Goal: Task Accomplishment & Management: Manage account settings

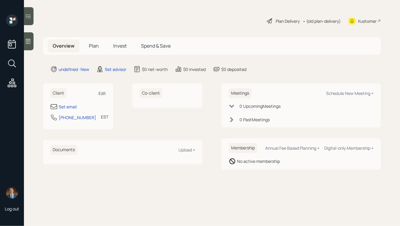
click at [99, 95] on div "Edit" at bounding box center [102, 93] width 7 height 6
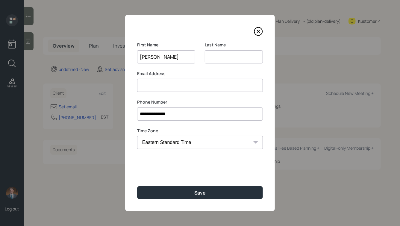
type input "Jeffrey"
type input "M"
type input "Boddie"
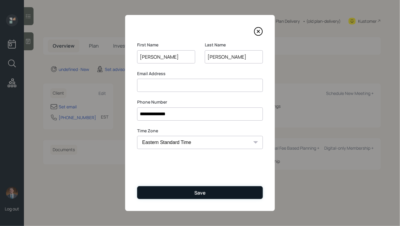
click at [198, 191] on div "Save" at bounding box center [199, 193] width 11 height 7
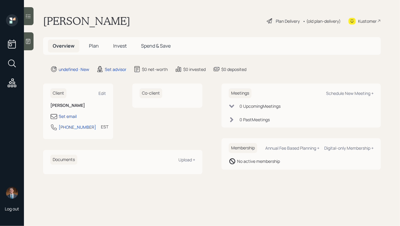
click at [28, 40] on icon at bounding box center [28, 41] width 6 height 6
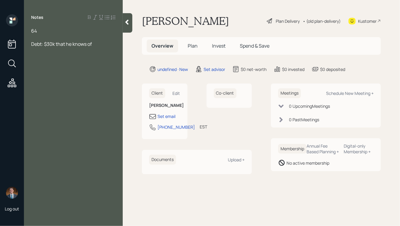
click at [53, 37] on div at bounding box center [73, 37] width 84 height 7
click at [105, 57] on div "Debt: $30k that he knows of" at bounding box center [73, 57] width 84 height 7
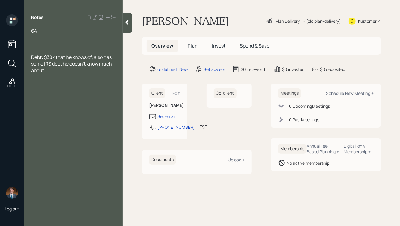
click at [73, 42] on div at bounding box center [73, 44] width 84 height 7
click at [60, 35] on div at bounding box center [73, 37] width 84 height 7
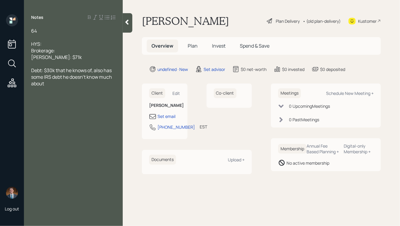
click at [56, 44] on div "HYS:" at bounding box center [73, 44] width 84 height 7
click at [68, 49] on div "Brokerage:" at bounding box center [73, 50] width 84 height 7
click at [42, 35] on div at bounding box center [73, 37] width 84 height 7
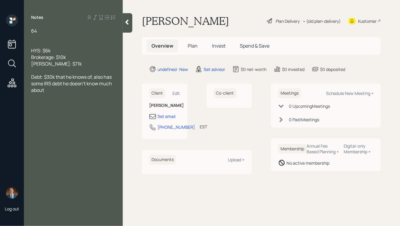
drag, startPoint x: 144, startPoint y: 21, endPoint x: 210, endPoint y: 26, distance: 67.1
click at [210, 26] on h1 "Jeffrey Boddie" at bounding box center [185, 20] width 87 height 13
click at [49, 41] on div at bounding box center [73, 44] width 84 height 7
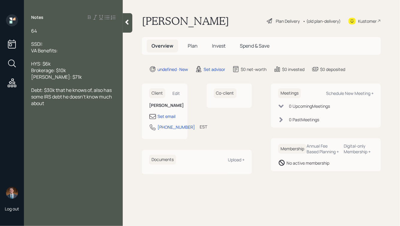
click at [50, 45] on div "SSDI:" at bounding box center [73, 44] width 84 height 7
click at [53, 107] on div "Debt: $30k that he knows of, also has some IRS debt he doesn't know much about" at bounding box center [73, 97] width 84 height 20
click at [61, 45] on div "SSDI:" at bounding box center [73, 44] width 84 height 7
click at [71, 78] on div "Roth IRA: $71k" at bounding box center [73, 77] width 84 height 7
click at [64, 45] on div "SSDI:" at bounding box center [73, 44] width 84 height 7
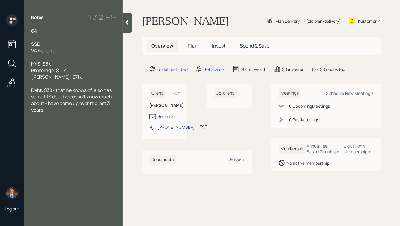
click at [78, 68] on div "Brokerage: $10k" at bounding box center [73, 70] width 84 height 7
click at [49, 31] on div "64" at bounding box center [73, 31] width 84 height 7
click at [58, 44] on div "SSDI:" at bounding box center [73, 44] width 84 height 7
drag, startPoint x: 54, startPoint y: 63, endPoint x: 33, endPoint y: 52, distance: 23.9
click at [33, 52] on div "64, single SSDI: $2,460 VA Benefits: $3,831 HYS: $6k Brokerage: $10k Roth IRA: …" at bounding box center [73, 71] width 84 height 86
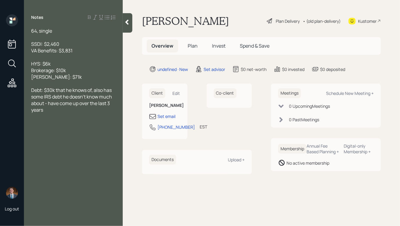
click at [68, 64] on div "HYS: $6k" at bounding box center [73, 64] width 84 height 7
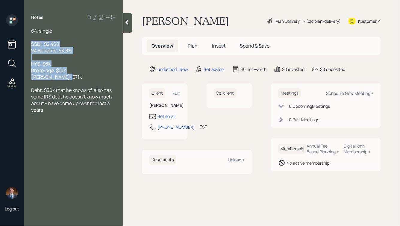
drag, startPoint x: 67, startPoint y: 79, endPoint x: 15, endPoint y: 32, distance: 70.0
click at [15, 32] on div "Log out Notes 64, single SSDI: $2,460 VA Benefits: $3,831 HYS: $6k Brokerage: $…" at bounding box center [200, 113] width 400 height 226
click at [71, 68] on div "Brokerage: $10k" at bounding box center [73, 70] width 84 height 7
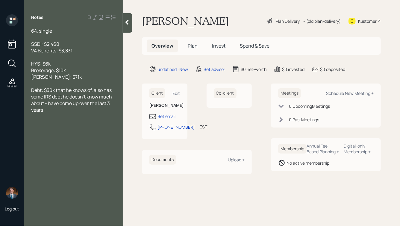
click at [69, 78] on div "Roth IRA: $71k" at bounding box center [73, 77] width 84 height 7
click at [49, 113] on div "Debt: $30k that he knows of, also has some IRS debt he doesn't know much about …" at bounding box center [73, 100] width 84 height 26
click at [46, 124] on span "Home: $43k left on mortgage @ 4.5%" at bounding box center [71, 123] width 80 height 7
click at [85, 129] on div "Home: $230k value, $43k left on mortgage @ 4.5%" at bounding box center [73, 126] width 84 height 13
click at [58, 63] on div "HYS: $6k" at bounding box center [73, 64] width 84 height 7
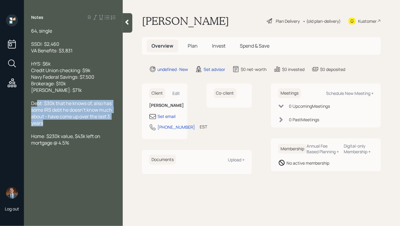
drag, startPoint x: 58, startPoint y: 121, endPoint x: 36, endPoint y: 105, distance: 26.8
click at [37, 105] on div "Debt: $30k that he knows of, also has some IRS debt he doesn't know much about …" at bounding box center [73, 113] width 84 height 26
click at [36, 105] on span "Debt: $30k that he knows of, also has some IRS debt he doesn't know much about …" at bounding box center [72, 113] width 82 height 26
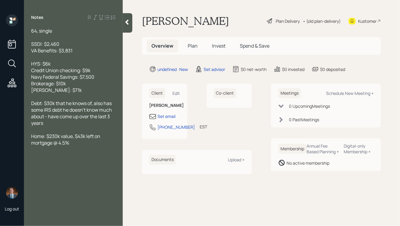
click at [45, 104] on span "Debt: $30k that he knows of, also has some IRS debt he doesn't know much about …" at bounding box center [72, 113] width 82 height 26
click at [69, 123] on div "Debt: ~$30k that he knows of, also has some IRS debt he doesn't know much about…" at bounding box center [73, 113] width 84 height 26
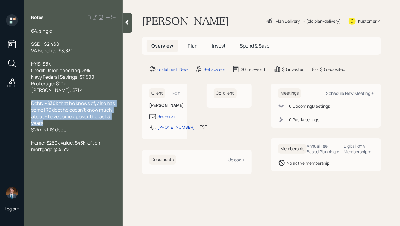
drag, startPoint x: 61, startPoint y: 126, endPoint x: 31, endPoint y: 104, distance: 36.6
click at [31, 104] on div "Debt: ~$30k that he knows of, also has some IRS debt he doesn't know much about…" at bounding box center [73, 113] width 84 height 26
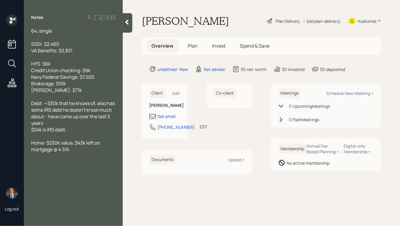
click at [77, 131] on div "$24k is IRS debt," at bounding box center [73, 129] width 84 height 7
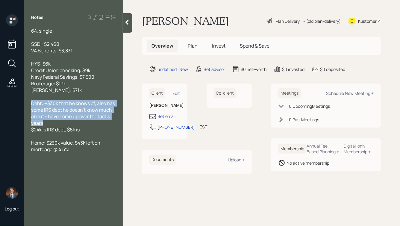
drag, startPoint x: 69, startPoint y: 124, endPoint x: 18, endPoint y: 102, distance: 56.1
click at [18, 102] on div "Log out Notes 64, single SSDI: $2,460 VA Benefits: $3,831 HYS: $6k Credit Union…" at bounding box center [200, 113] width 400 height 226
click at [71, 115] on span "Debt: ~$30k that he knows of, also has some IRS debt he doesn't know much about…" at bounding box center [73, 113] width 85 height 26
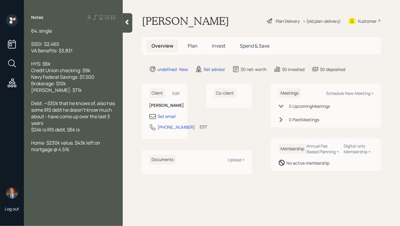
click at [97, 131] on div "$24k is IRS debt, $6k is" at bounding box center [73, 129] width 84 height 7
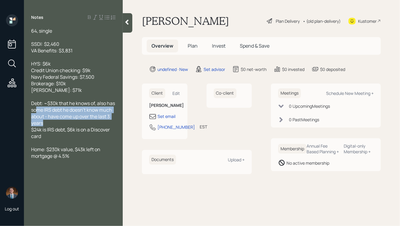
drag, startPoint x: 75, startPoint y: 127, endPoint x: 47, endPoint y: 113, distance: 31.2
click at [47, 112] on div "Debt: ~$30k that he knows of, also has some IRS debt he doesn't know much about…" at bounding box center [73, 113] width 84 height 26
click at [84, 118] on span "Debt: ~$30k that he knows of, also has some IRS debt he doesn't know much about…" at bounding box center [73, 113] width 85 height 26
drag, startPoint x: 76, startPoint y: 124, endPoint x: 16, endPoint y: 97, distance: 64.9
click at [16, 97] on div "Log out Notes 64, single SSDI: $2,460 VA Benefits: $3,831 HYS: $6k Credit Union…" at bounding box center [200, 113] width 400 height 226
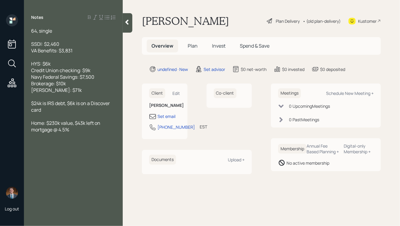
click at [50, 110] on div "$24k is IRS debt, $6k is on a Discover card" at bounding box center [73, 106] width 84 height 13
click at [72, 105] on span "$24k is IRS debt, $6k is on a Discover card" at bounding box center [71, 106] width 80 height 13
click at [78, 111] on div "$24k is IRS debt, $6k is on a Discover card" at bounding box center [73, 106] width 84 height 13
click at [76, 130] on div "Home: $230k value, $43k left on mortgage @ 4.5%" at bounding box center [73, 126] width 84 height 13
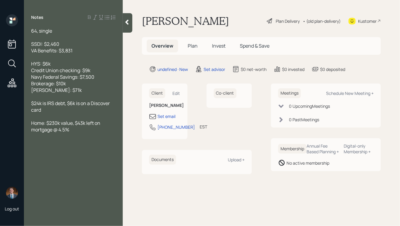
click at [128, 23] on icon at bounding box center [127, 22] width 3 height 5
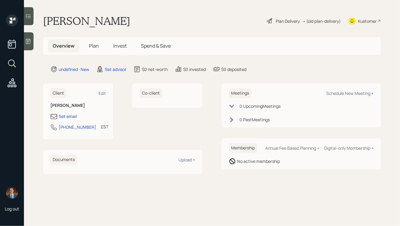
click at [67, 115] on div "Set email" at bounding box center [68, 116] width 18 height 6
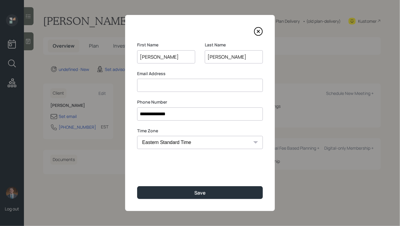
click at [182, 88] on input at bounding box center [200, 85] width 126 height 13
type input "jeffboddie2014@gmail.com"
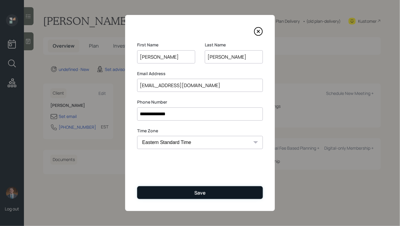
click at [193, 191] on button "Save" at bounding box center [200, 192] width 126 height 13
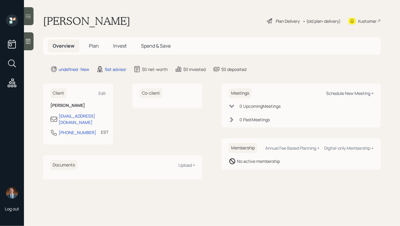
click at [358, 93] on div "Schedule New Meeting +" at bounding box center [350, 93] width 48 height 6
select select "round-robin"
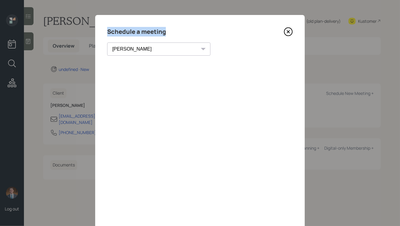
drag, startPoint x: 166, startPoint y: 34, endPoint x: 106, endPoint y: 33, distance: 59.9
click at [106, 33] on div "Schedule a meeting Theresa Spinello Matthew Burke Aleksandra Szegda Eitan Bar-D…" at bounding box center [200, 135] width 210 height 240
click at [148, 32] on h4 "Schedule a meeting" at bounding box center [136, 32] width 59 height 10
click at [287, 32] on icon at bounding box center [288, 31] width 9 height 9
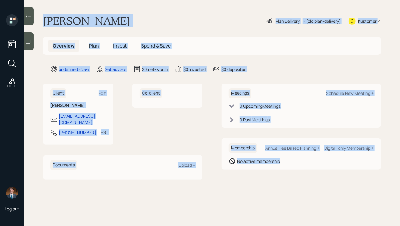
drag, startPoint x: 44, startPoint y: 19, endPoint x: 297, endPoint y: 187, distance: 304.0
click at [297, 187] on main "Jeffrey Boddie Plan Delivery • (old plan-delivery) Kustomer Overview Plan Inves…" at bounding box center [212, 113] width 376 height 226
drag, startPoint x: 45, startPoint y: 19, endPoint x: 263, endPoint y: 190, distance: 277.0
click at [263, 190] on main "Jeffrey Boddie Plan Delivery • (old plan-delivery) Kustomer Overview Plan Inves…" at bounding box center [212, 113] width 376 height 226
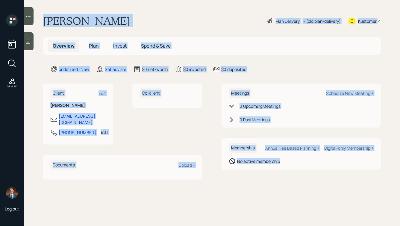
click at [263, 190] on main "Jeffrey Boddie Plan Delivery • (old plan-delivery) Kustomer Overview Plan Inves…" at bounding box center [212, 113] width 376 height 226
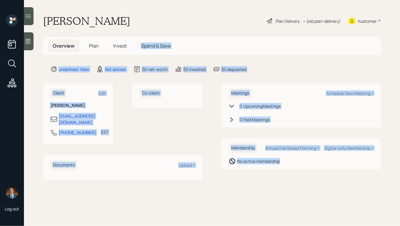
drag, startPoint x: 296, startPoint y: 180, endPoint x: 155, endPoint y: 13, distance: 218.4
click at [156, 13] on main "Jeffrey Boddie Plan Delivery • (old plan-delivery) Kustomer Overview Plan Inves…" at bounding box center [212, 113] width 376 height 226
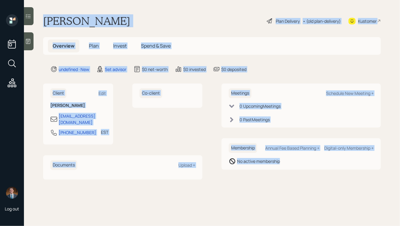
click at [138, 25] on div "Jeffrey Boddie Plan Delivery • (old plan-delivery) Kustomer" at bounding box center [212, 20] width 338 height 13
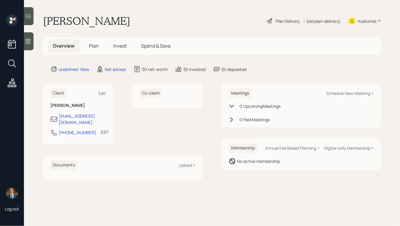
click at [29, 39] on icon at bounding box center [28, 41] width 4 height 5
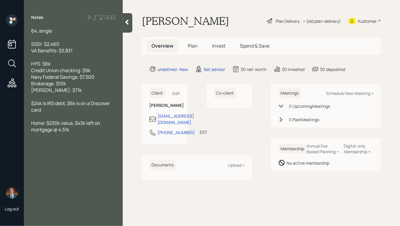
click at [78, 131] on div "Home: $230k value, $43k left on mortgage @ 4.5%" at bounding box center [73, 126] width 84 height 13
click at [127, 22] on icon at bounding box center [127, 22] width 3 height 5
